Goal: Task Accomplishment & Management: Complete application form

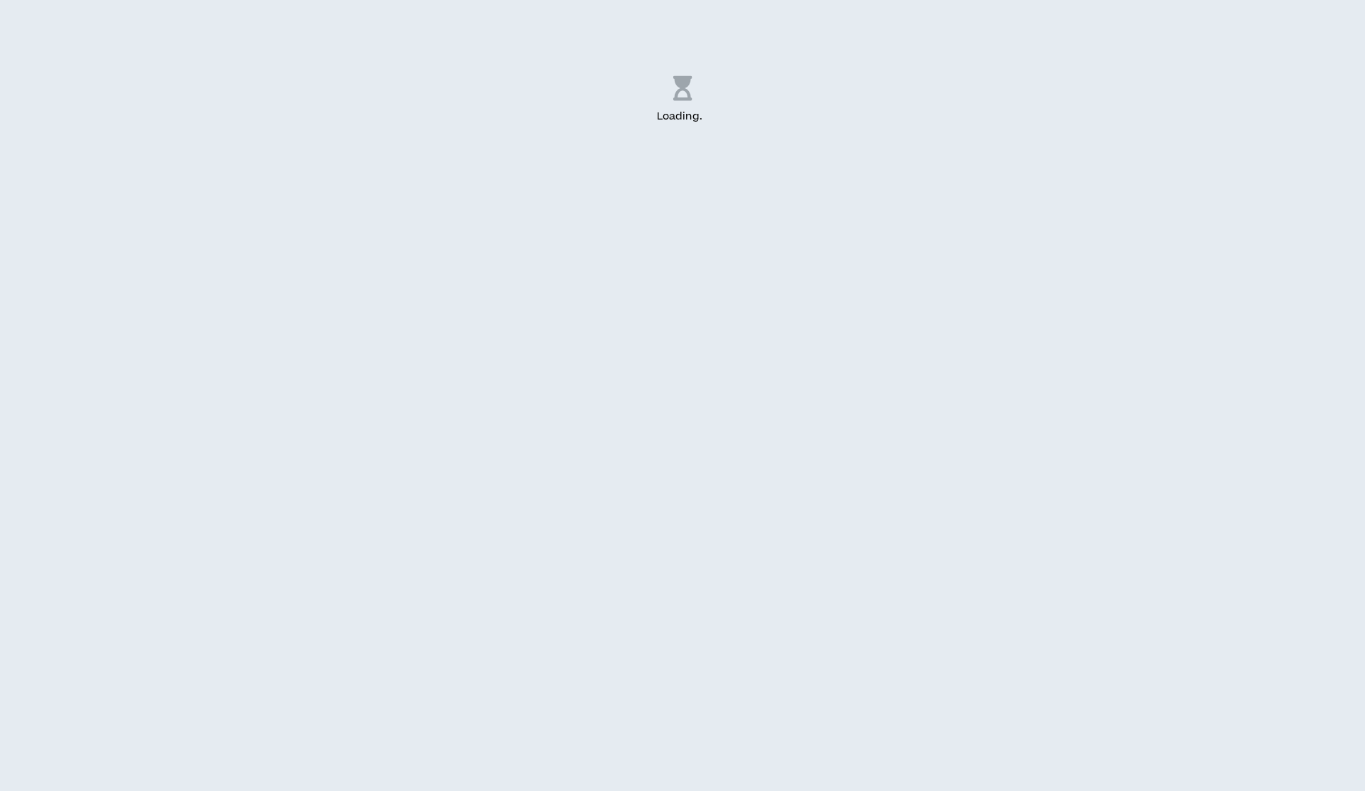
select select "US"
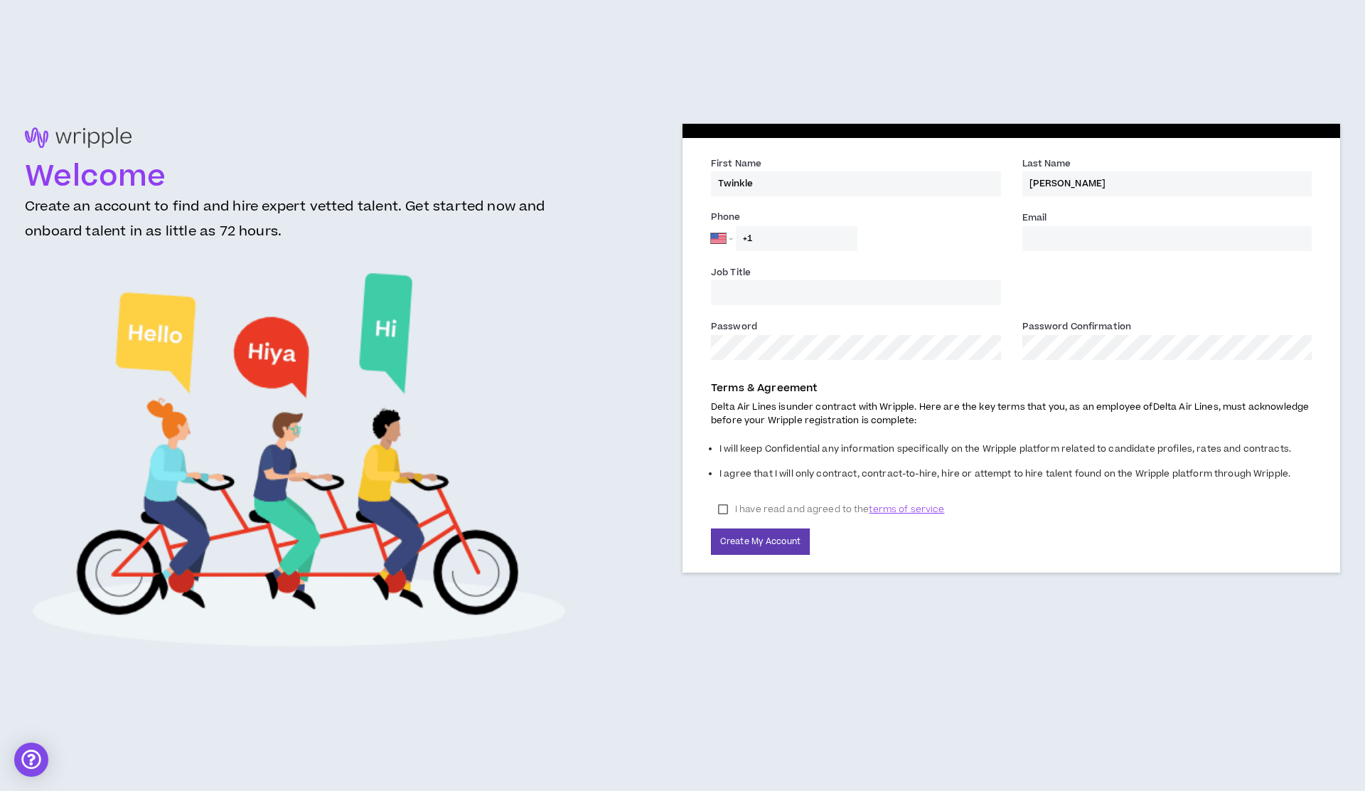
click at [776, 244] on input "+1" at bounding box center [797, 238] width 122 height 25
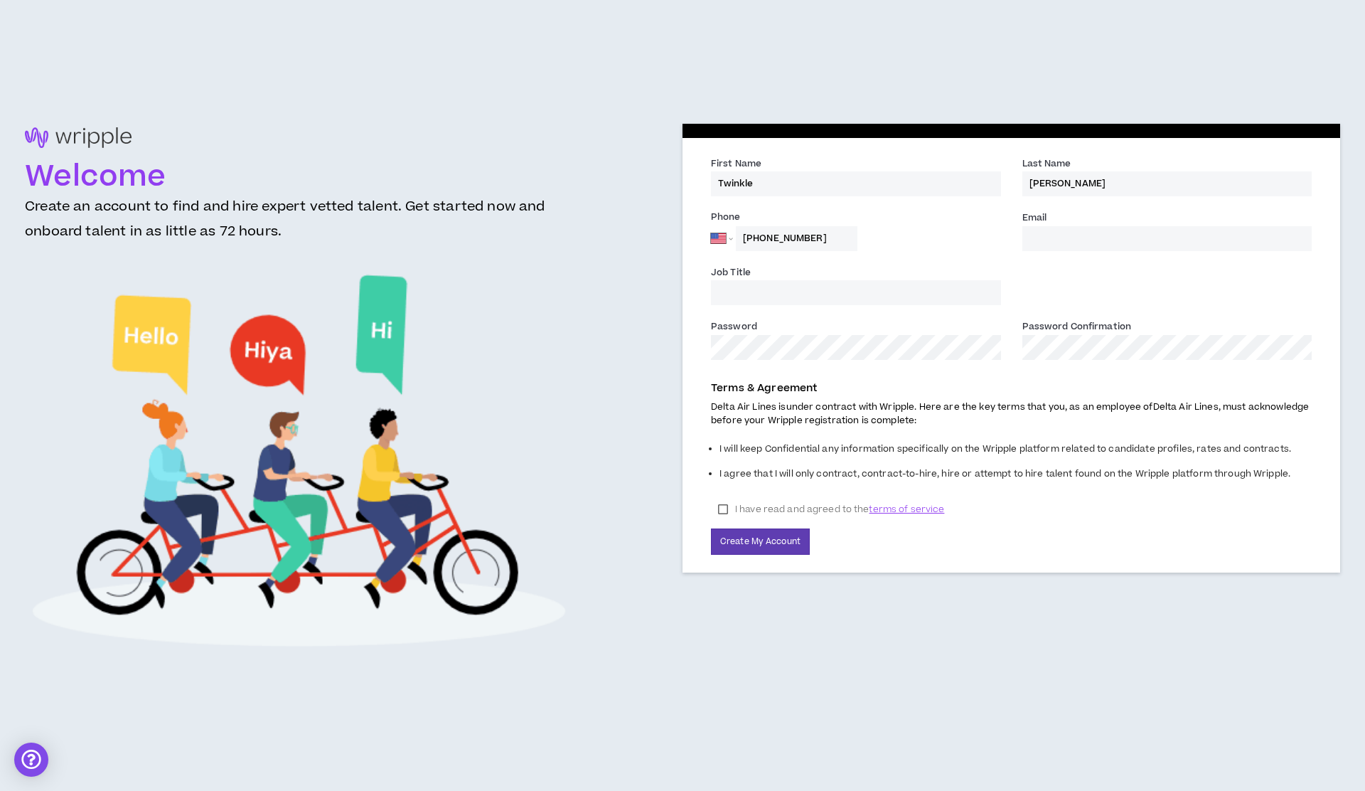
type input "[PHONE_NUMBER]"
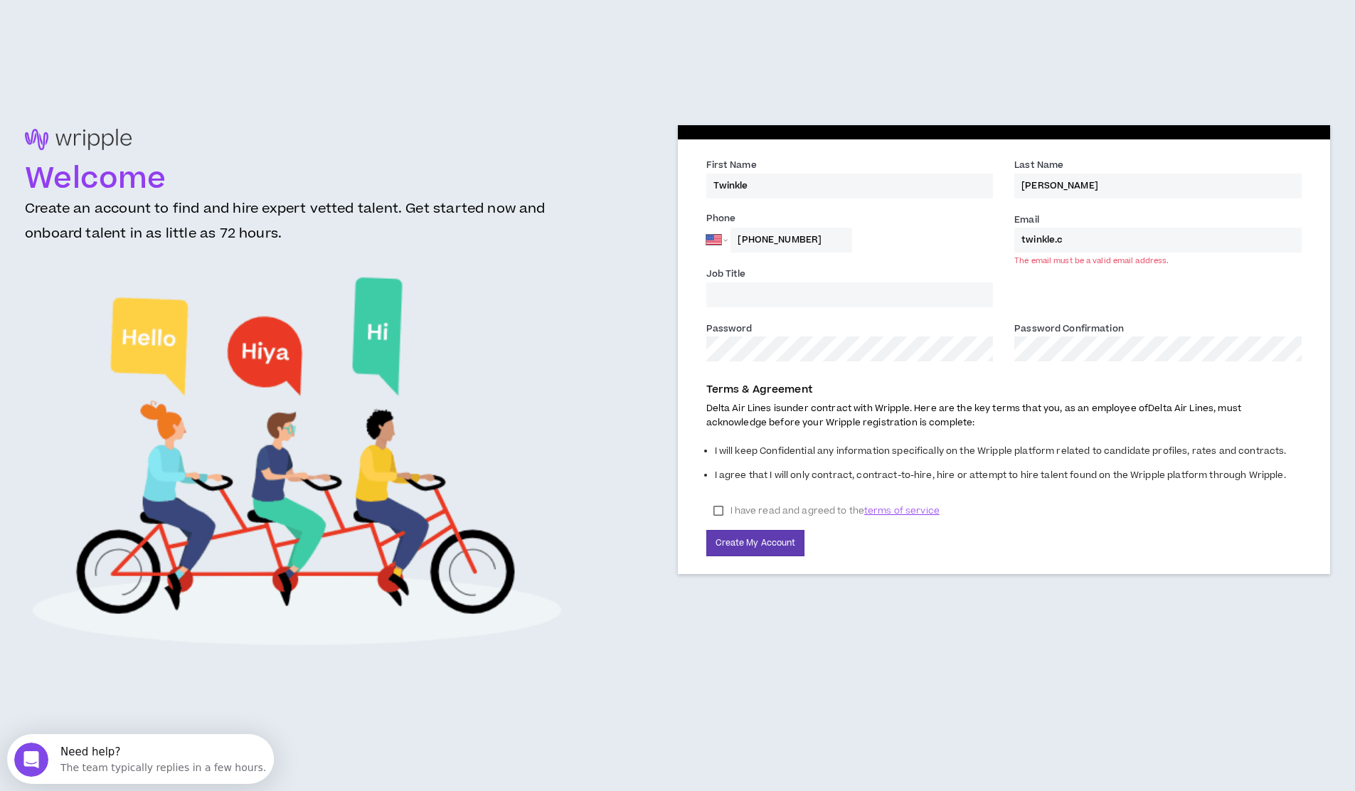
type input "[EMAIL_ADDRESS][PERSON_NAME][DOMAIN_NAME]"
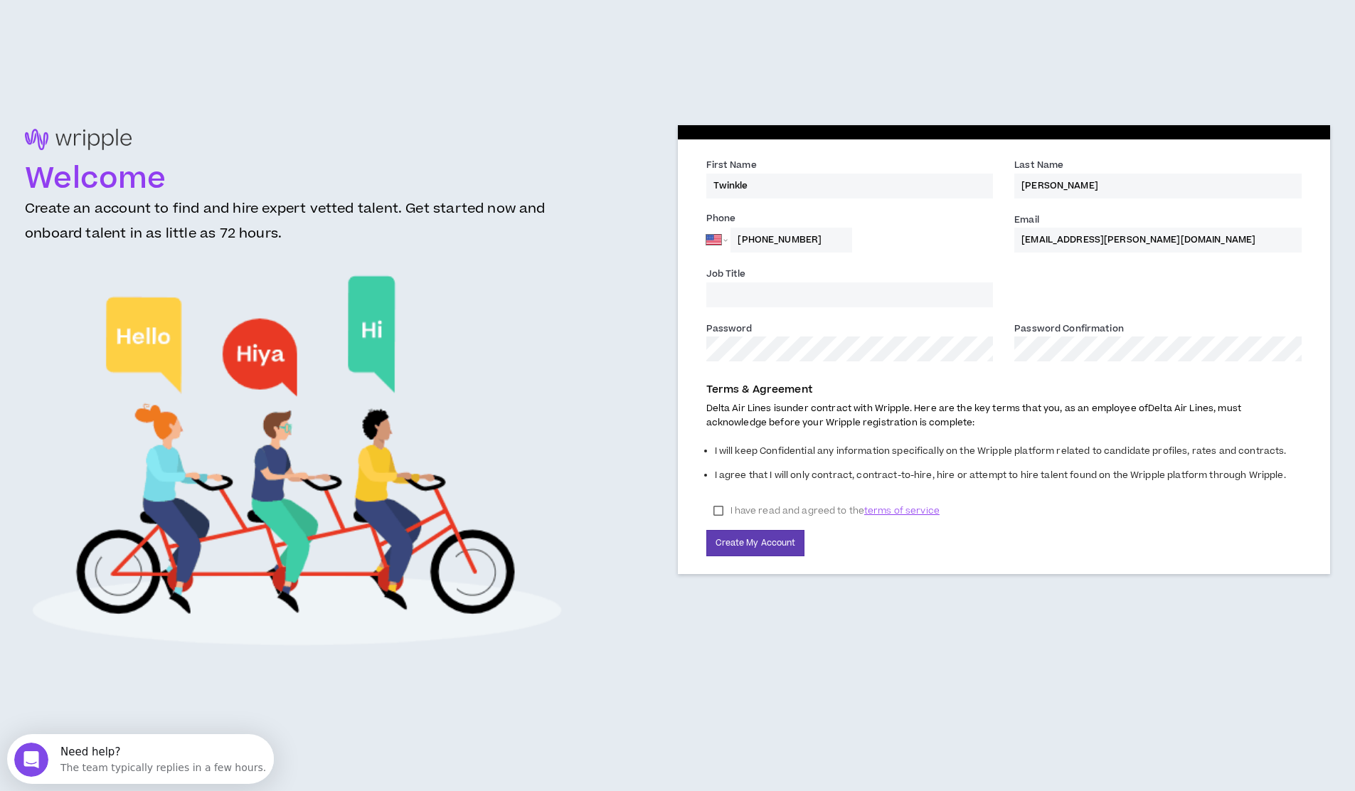
click at [877, 299] on input "Job Title" at bounding box center [849, 294] width 287 height 25
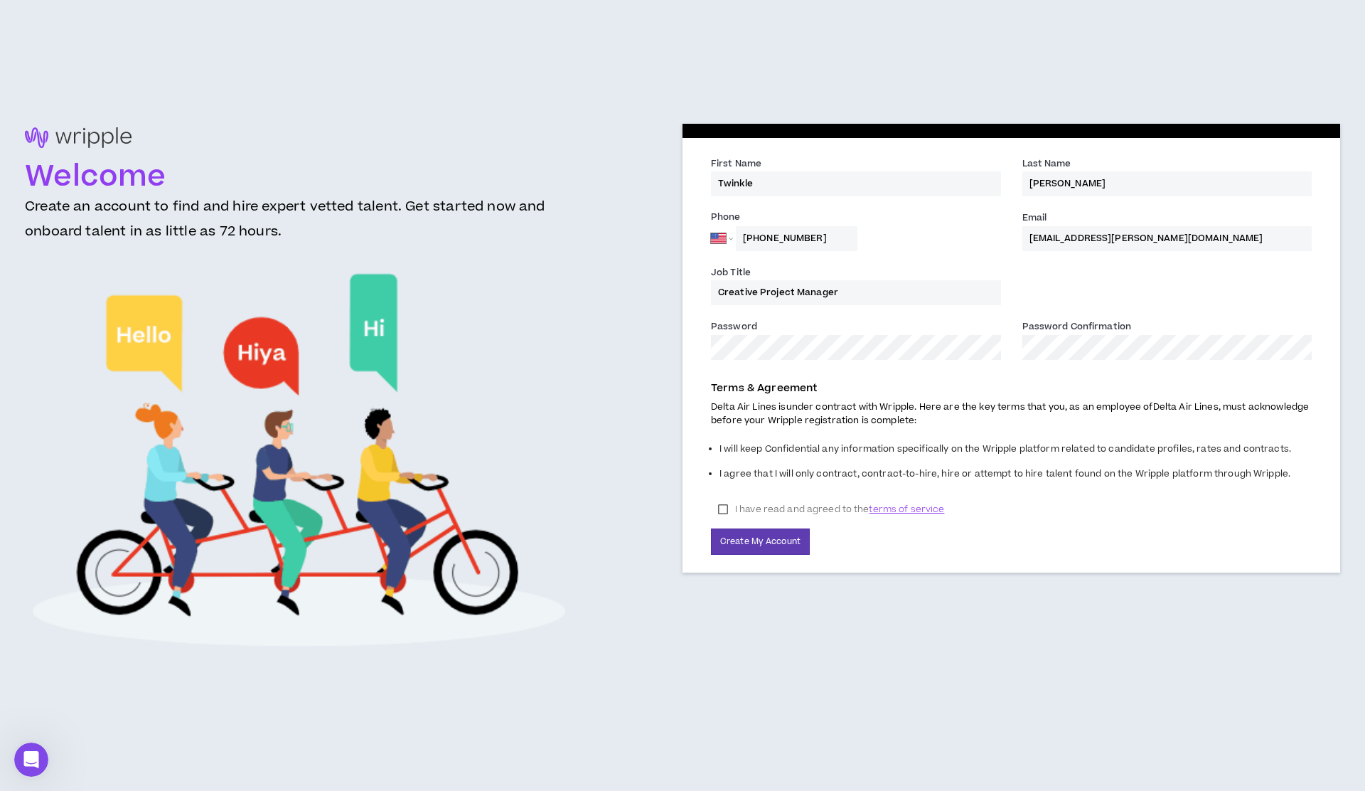
type input "Creative Project Manager"
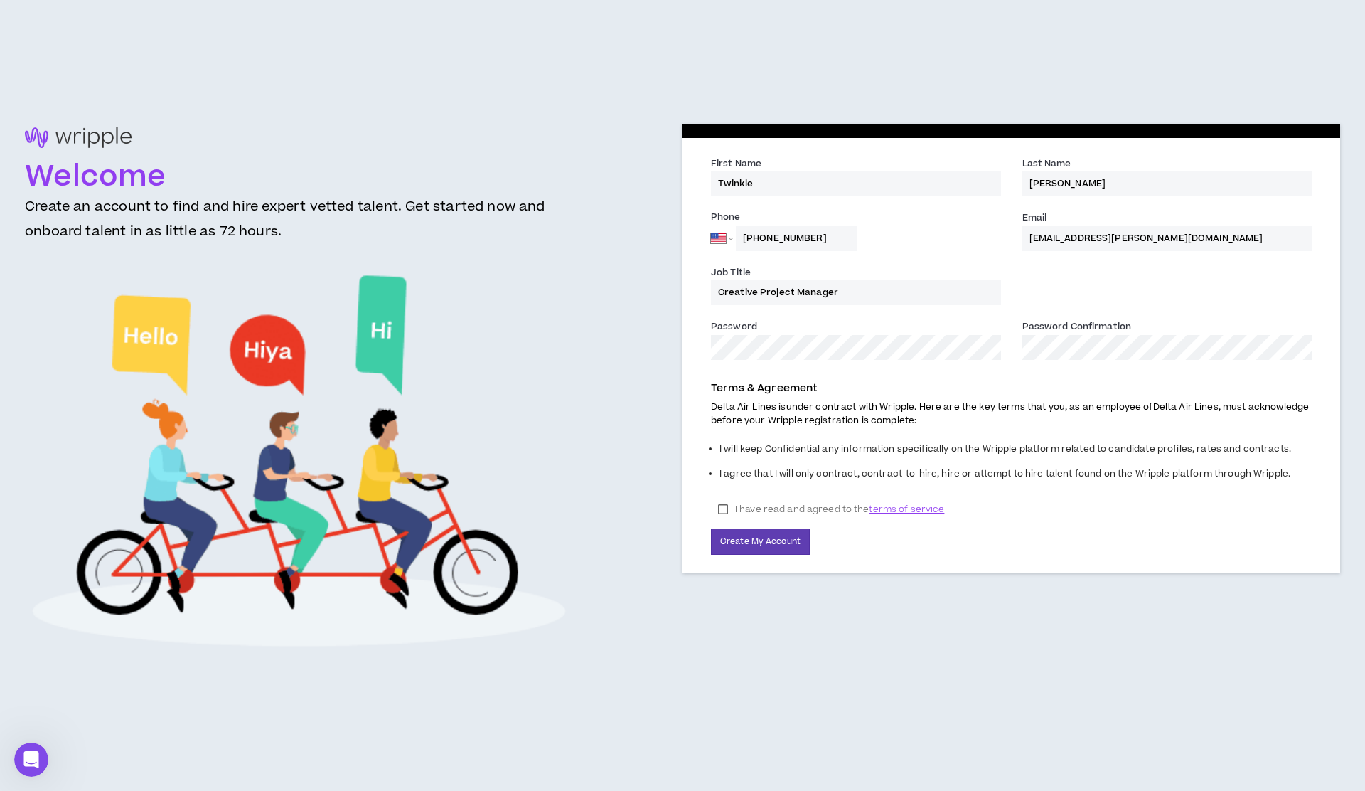
click at [764, 511] on label "I have read and agreed to the terms of service" at bounding box center [831, 508] width 240 height 21
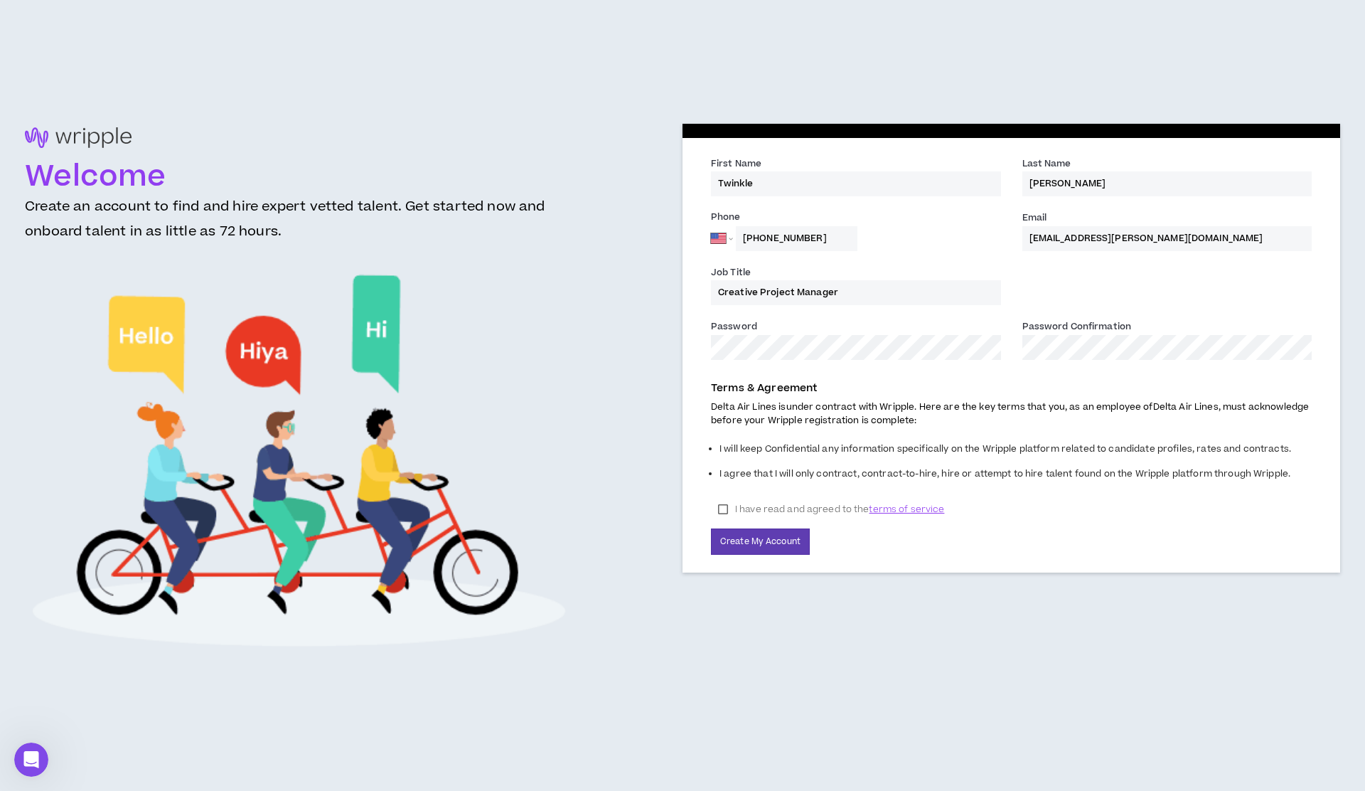
click at [762, 524] on div "Terms & Agreement Delta Air Lines is under contract with Wripple. Here are the …" at bounding box center [1011, 463] width 622 height 181
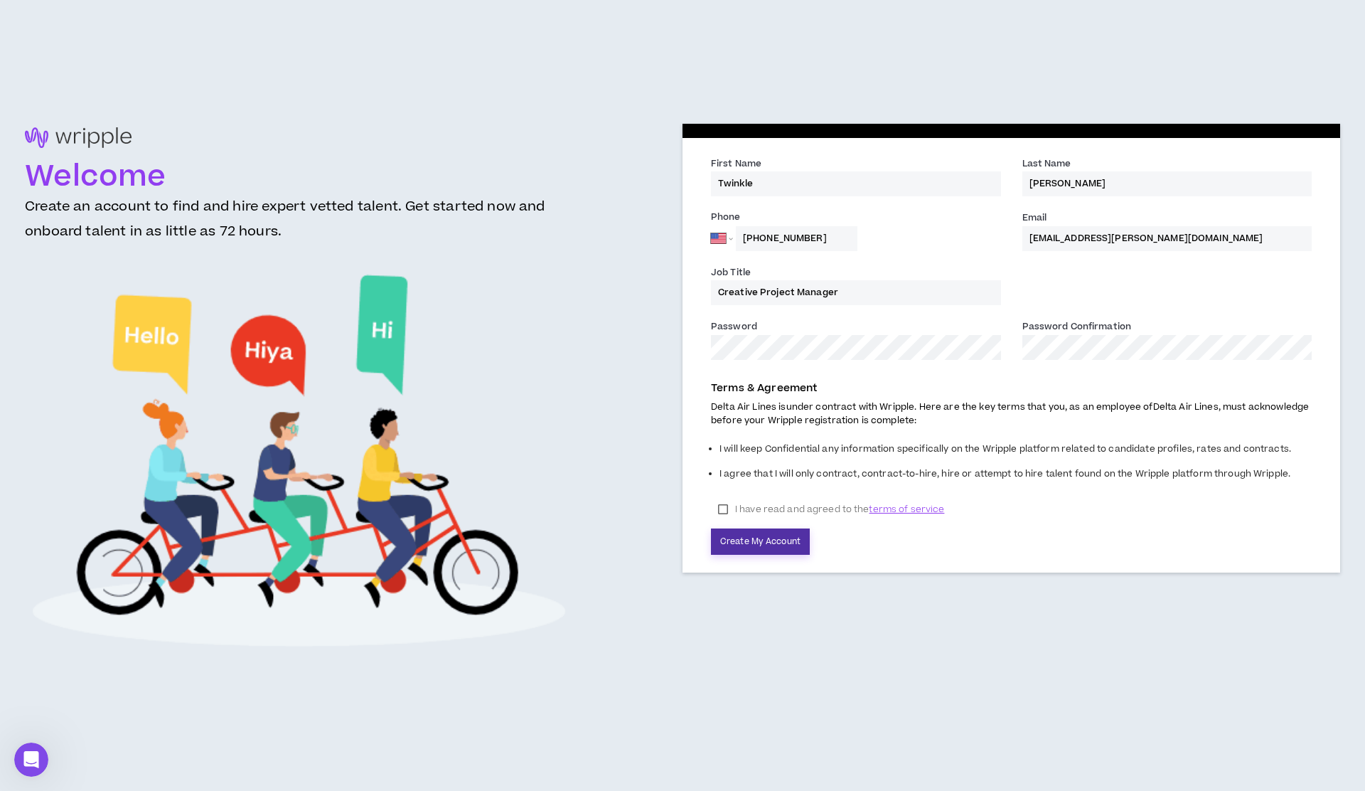
click at [762, 538] on button "Create My Account" at bounding box center [760, 541] width 99 height 26
